Goal: Find specific page/section: Find specific page/section

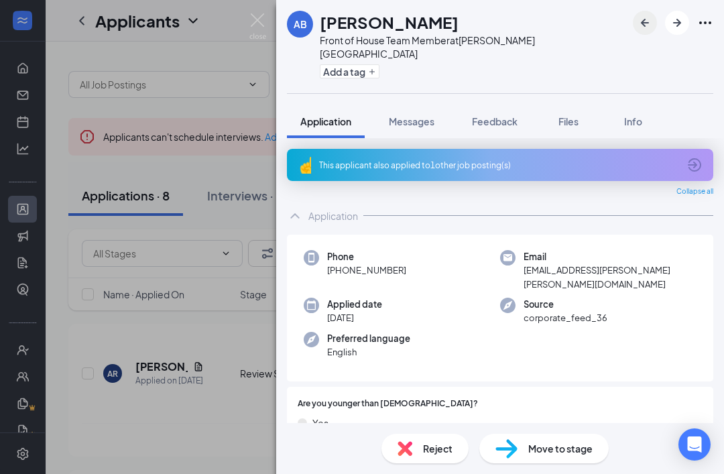
click at [650, 26] on icon "ArrowLeftNew" at bounding box center [645, 23] width 16 height 16
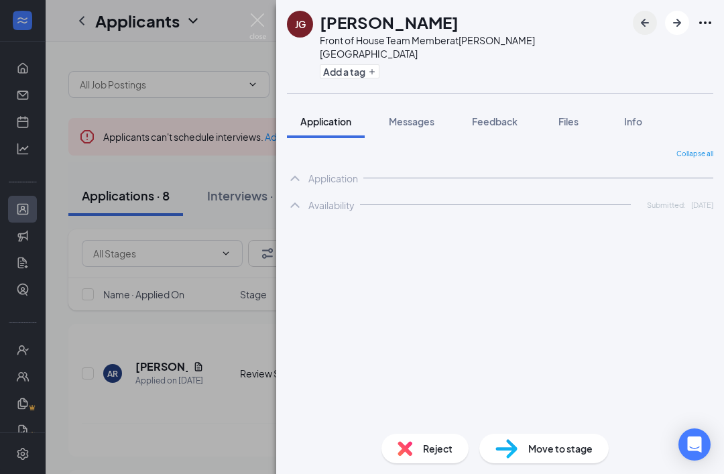
click at [647, 25] on icon "ArrowLeftNew" at bounding box center [645, 23] width 16 height 16
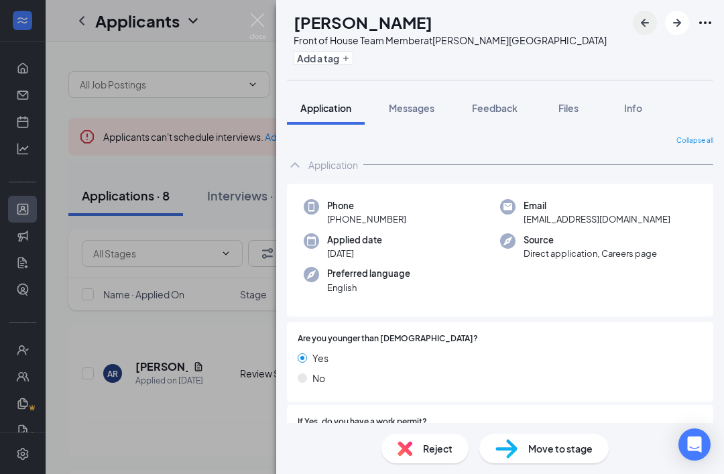
click at [641, 27] on icon "ArrowLeftNew" at bounding box center [645, 23] width 16 height 16
click at [253, 28] on img at bounding box center [257, 26] width 17 height 26
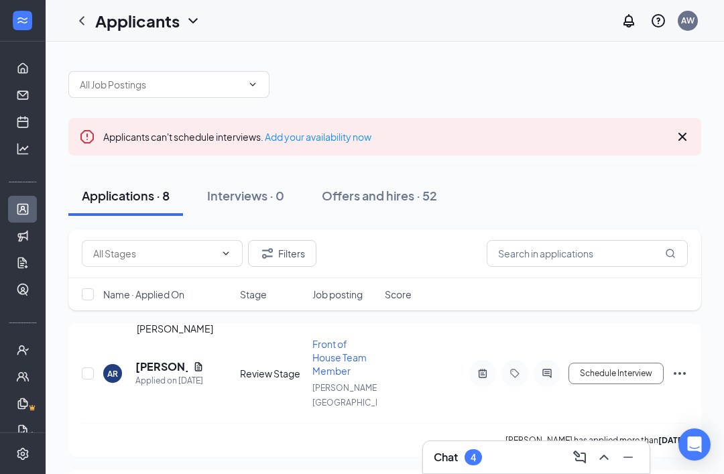
click at [163, 331] on div "[PERSON_NAME]" at bounding box center [175, 328] width 76 height 15
click at [158, 335] on div "[PERSON_NAME]" at bounding box center [175, 328] width 76 height 15
click at [145, 259] on input "text" at bounding box center [154, 253] width 122 height 15
click at [171, 364] on h5 "[PERSON_NAME]" at bounding box center [161, 366] width 52 height 15
